Goal: Information Seeking & Learning: Check status

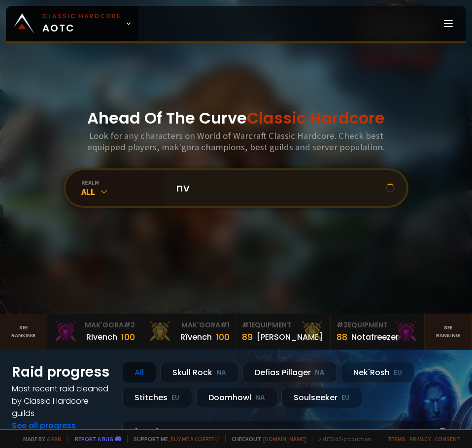
type input "nvr"
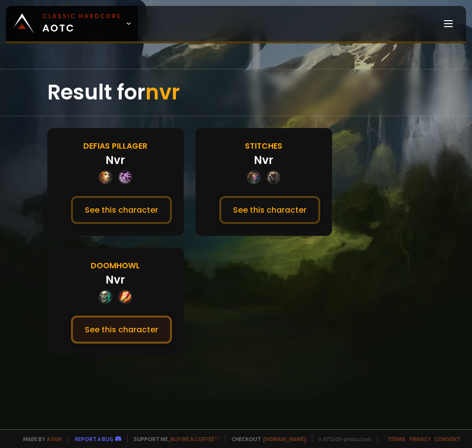
click at [124, 325] on button "See this character" at bounding box center [121, 330] width 101 height 28
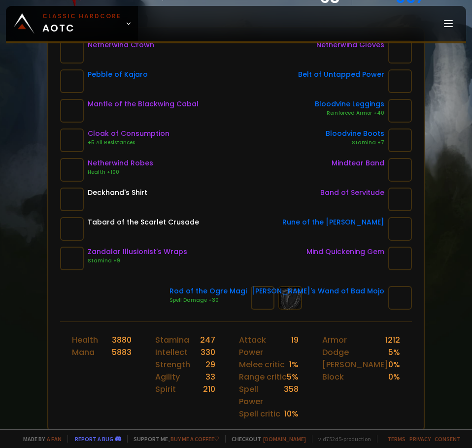
scroll to position [98, 0]
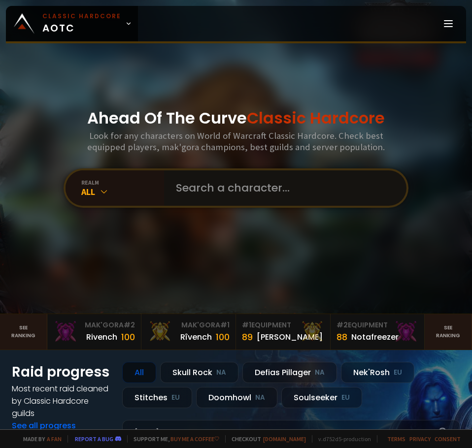
click at [205, 175] on input "text" at bounding box center [282, 187] width 224 height 35
type input "r"
type input "drague"
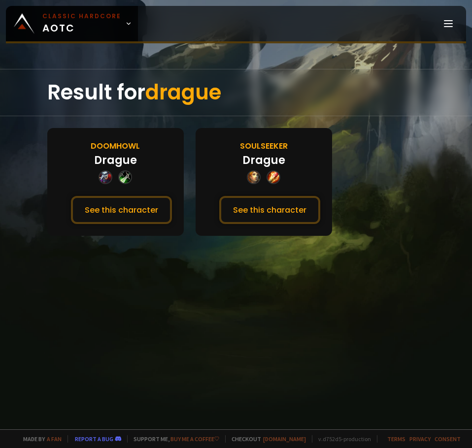
click at [181, 68] on div at bounding box center [236, 224] width 472 height 448
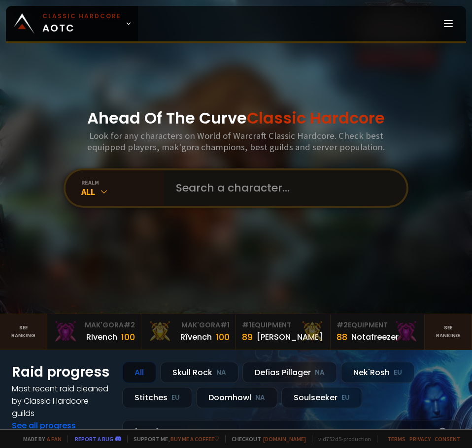
click at [197, 185] on input "text" at bounding box center [282, 187] width 224 height 35
type input "vathiest"
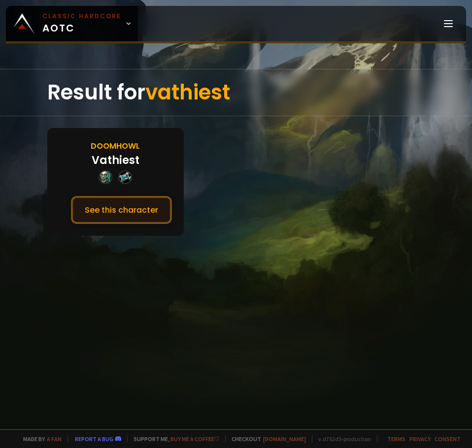
click at [147, 211] on button "See this character" at bounding box center [121, 210] width 101 height 28
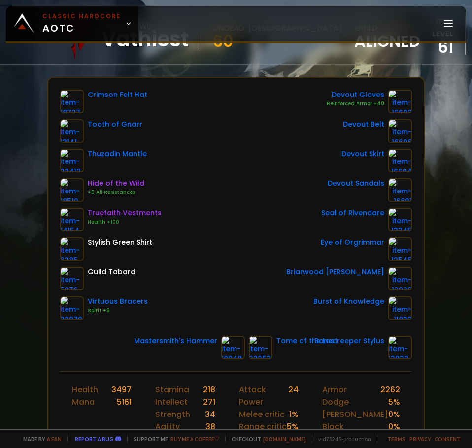
scroll to position [98, 0]
